Goal: Task Accomplishment & Management: Use online tool/utility

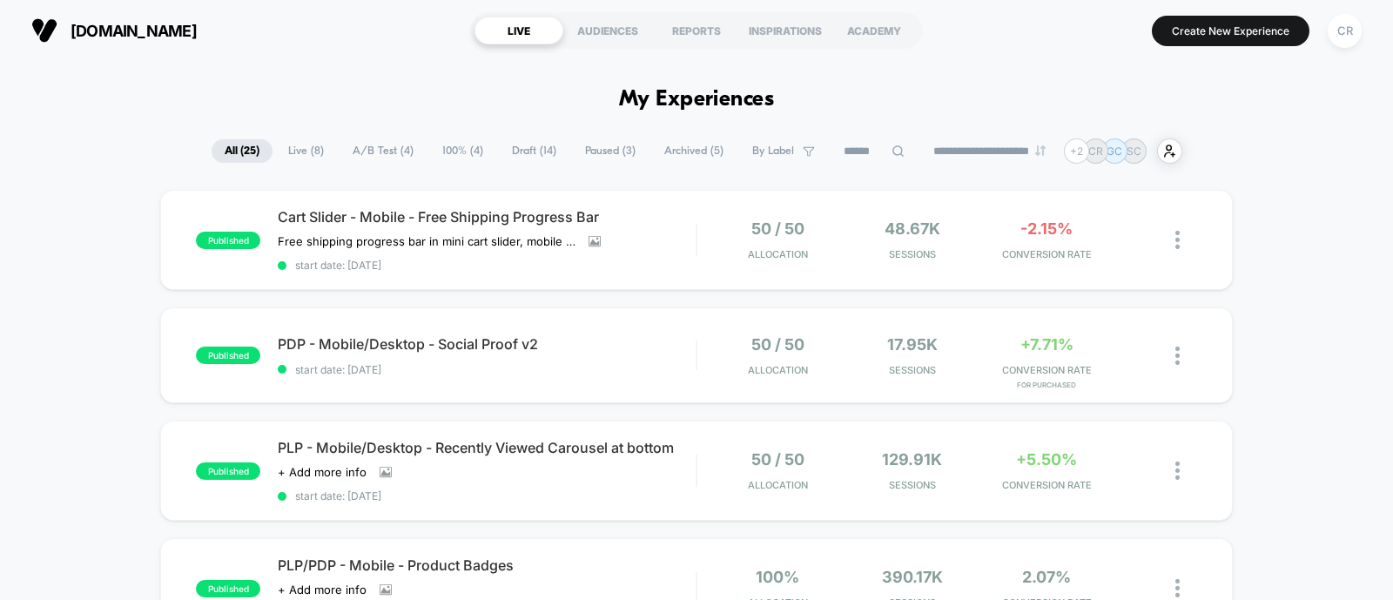
click at [429, 156] on span "100% ( 4 )" at bounding box center [462, 151] width 67 height 24
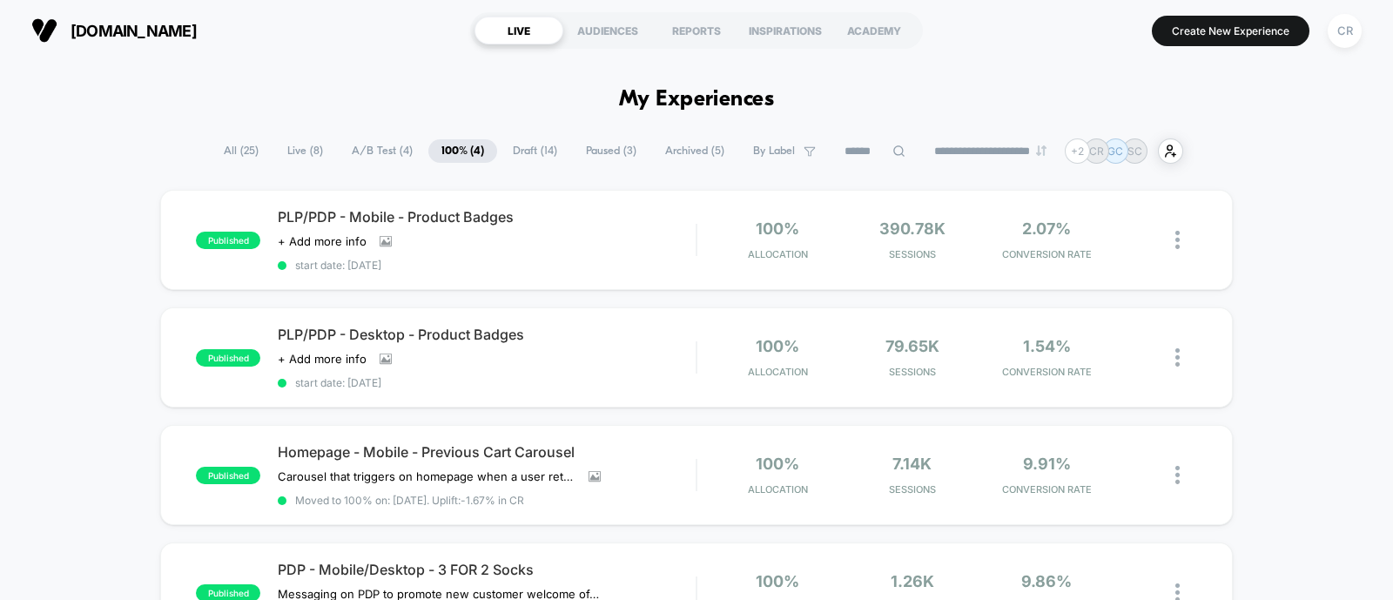
click at [509, 148] on span "Draft ( 14 )" at bounding box center [535, 151] width 71 height 24
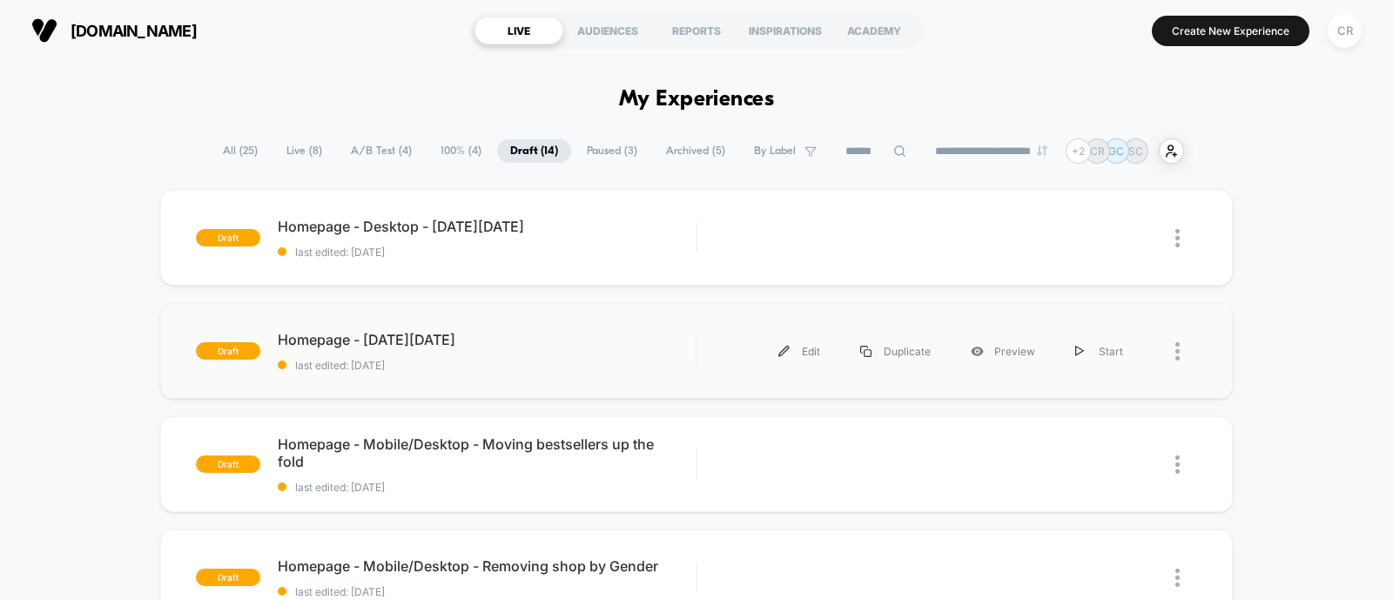
click at [466, 328] on div "draft Homepage - [DATE][DATE] last edited: [DATE] Edit Duplicate Preview Start" at bounding box center [696, 351] width 1072 height 96
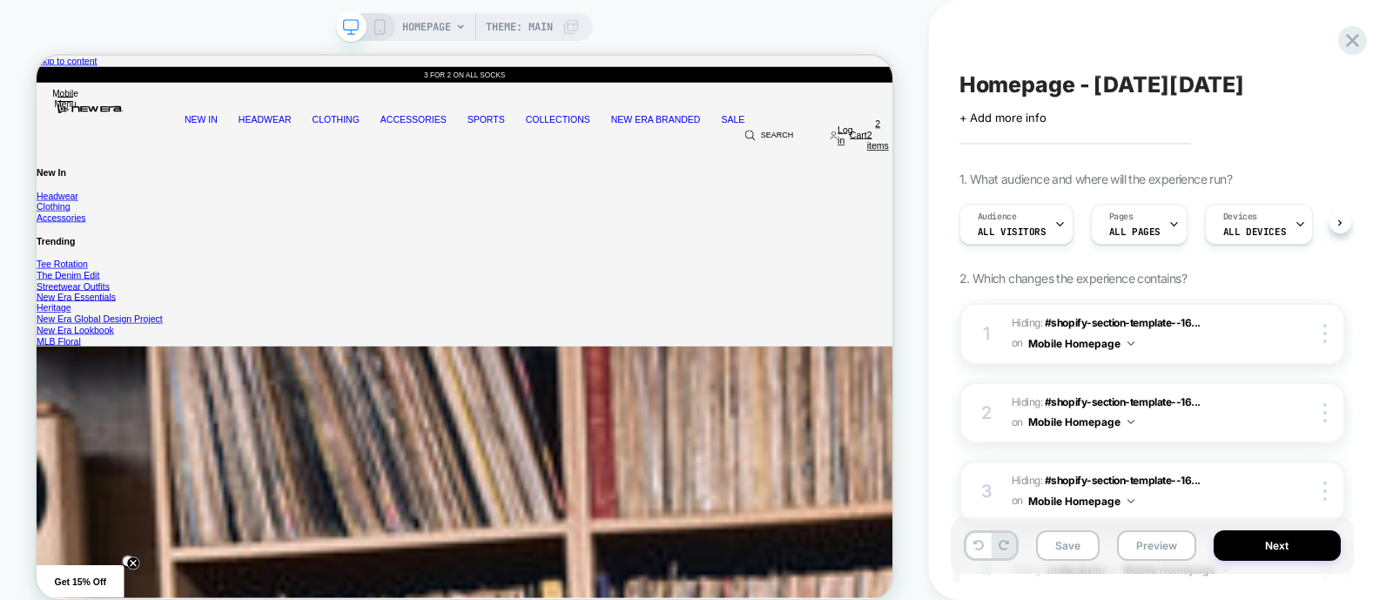
scroll to position [0, 1]
click at [393, 19] on div "HOMEPAGE Theme: MAIN" at bounding box center [464, 27] width 257 height 28
click at [386, 22] on div "HOMEPAGE Theme: MAIN" at bounding box center [464, 27] width 257 height 28
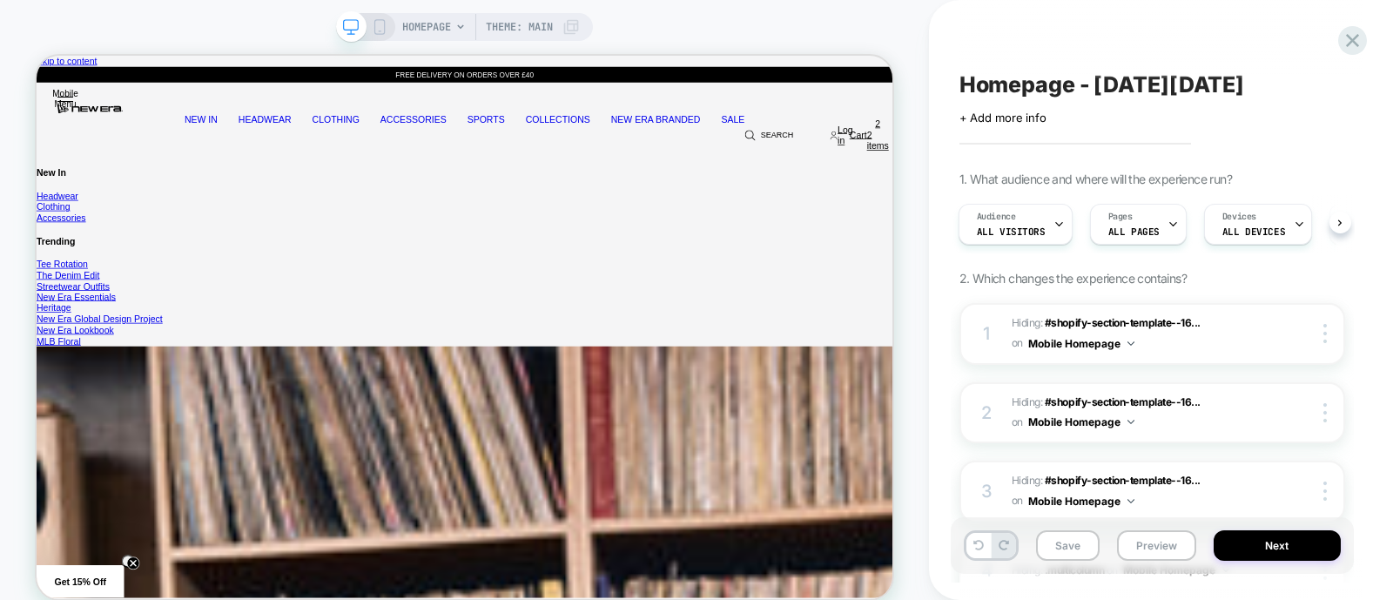
click at [383, 24] on icon at bounding box center [380, 27] width 16 height 16
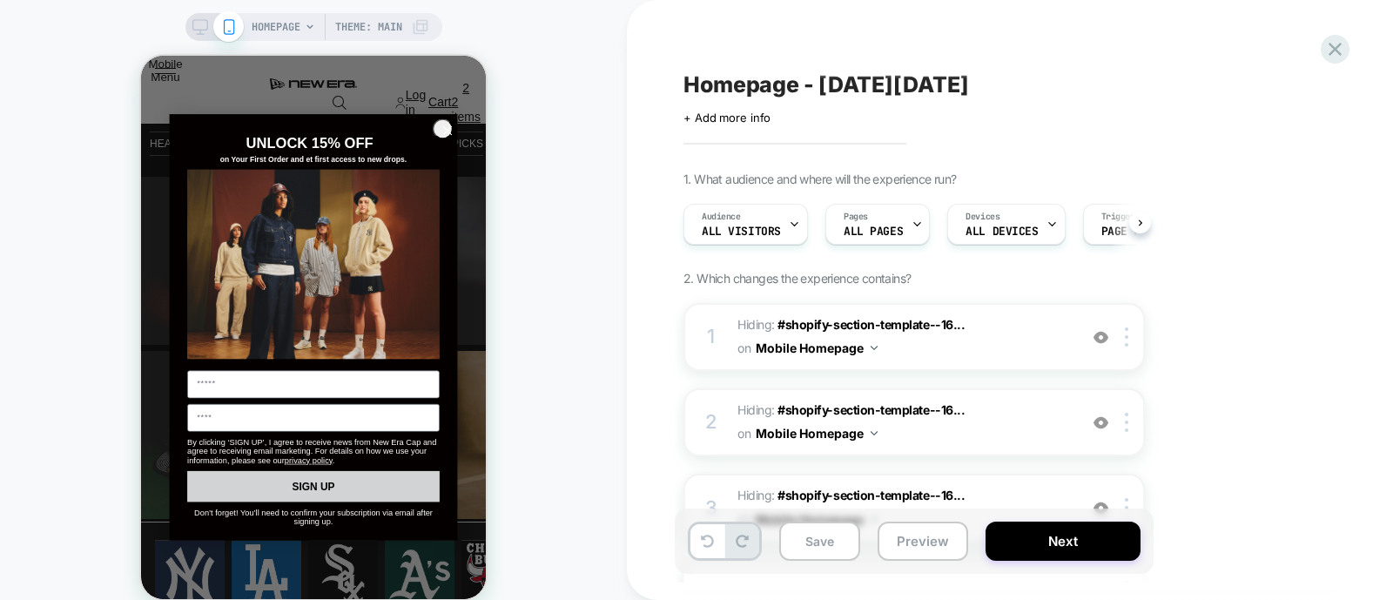
scroll to position [108, 0]
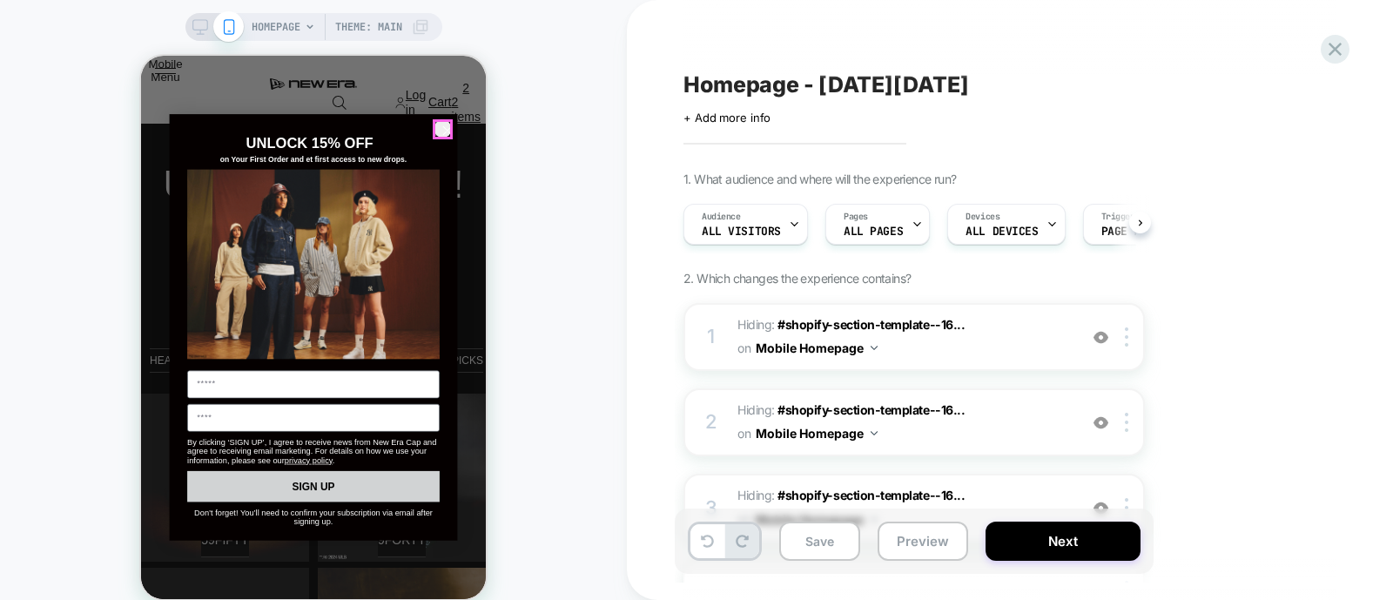
click at [439, 122] on circle "Close dialog" at bounding box center [447, 130] width 19 height 19
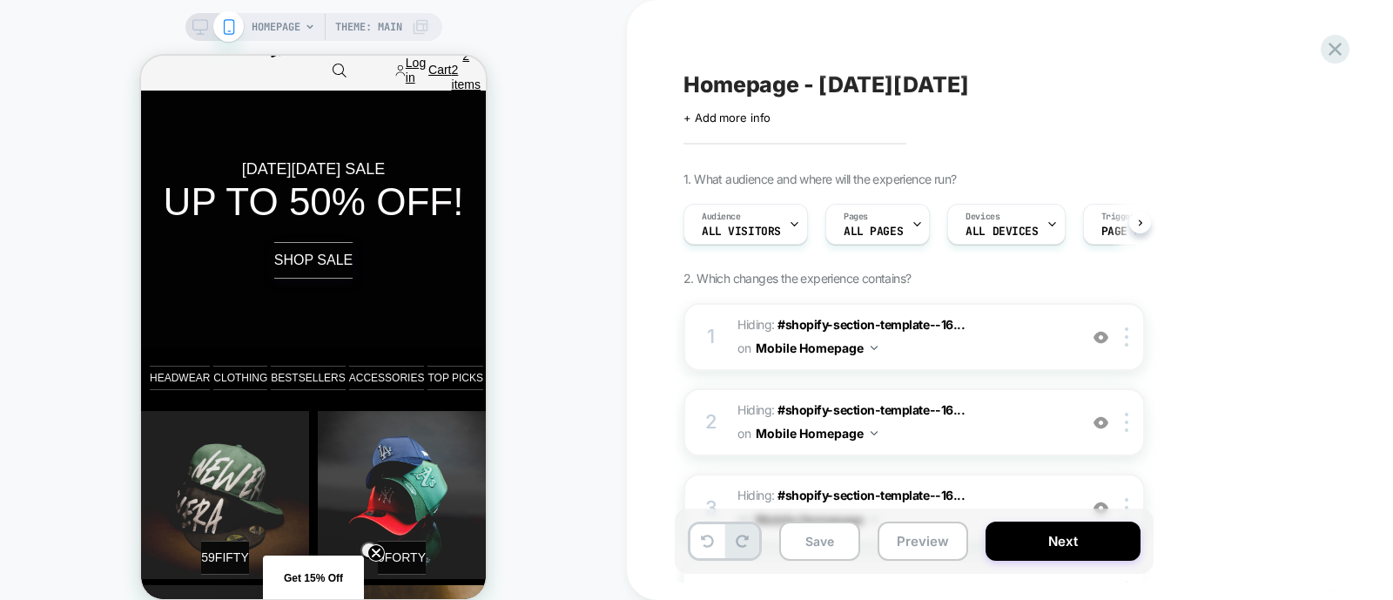
scroll to position [0, 0]
